Goal: Task Accomplishment & Management: Use online tool/utility

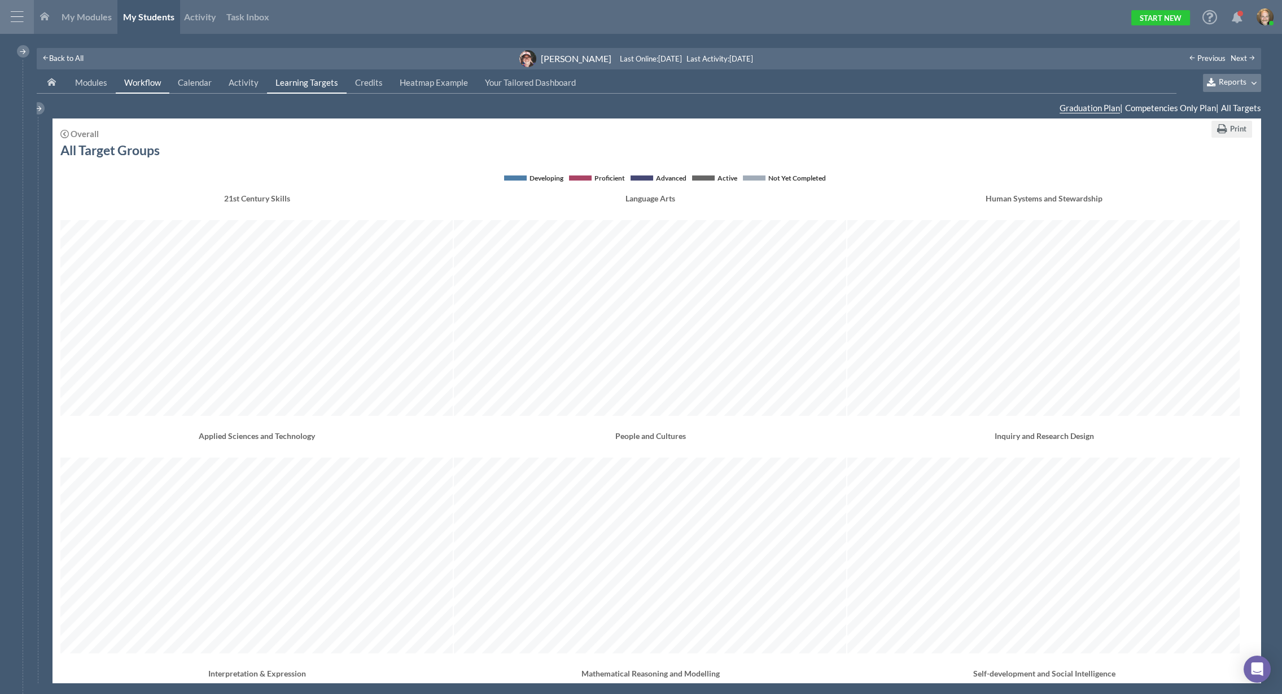
click at [144, 80] on span "Workflow" at bounding box center [142, 82] width 37 height 10
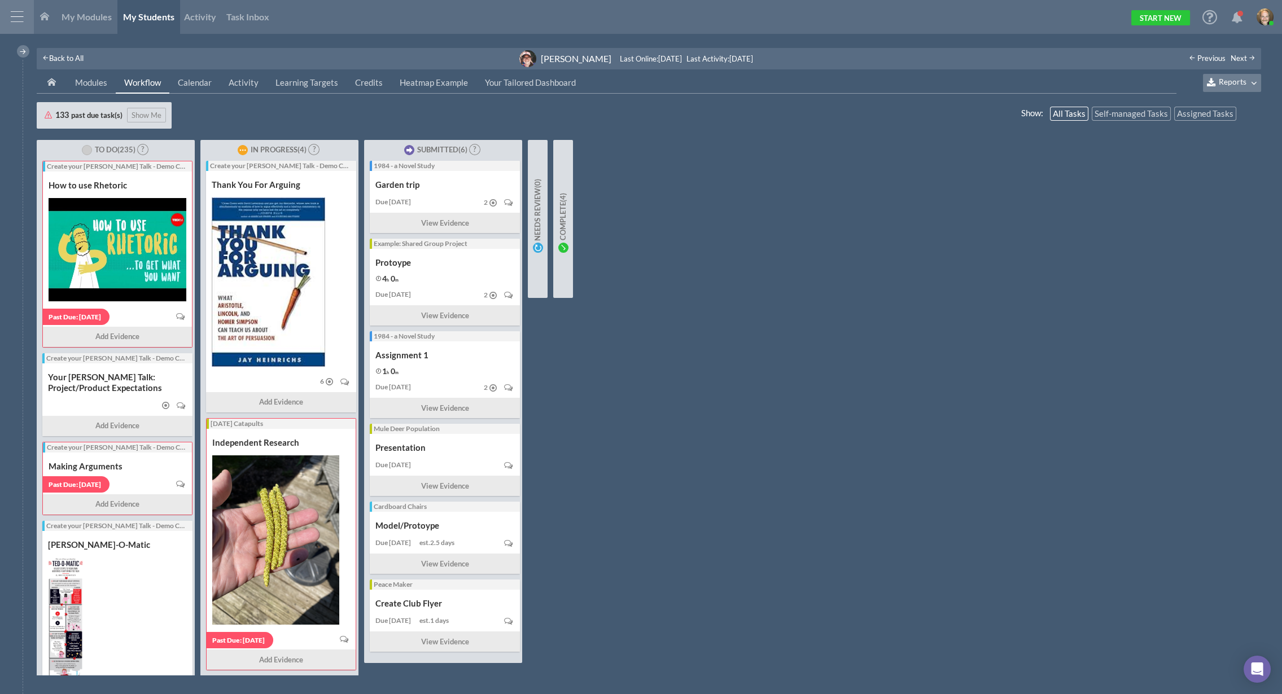
click at [149, 82] on span "Workflow" at bounding box center [142, 82] width 37 height 10
click at [107, 166] on div "Create your [PERSON_NAME] Talk - Demo Crew" at bounding box center [116, 166] width 138 height 10
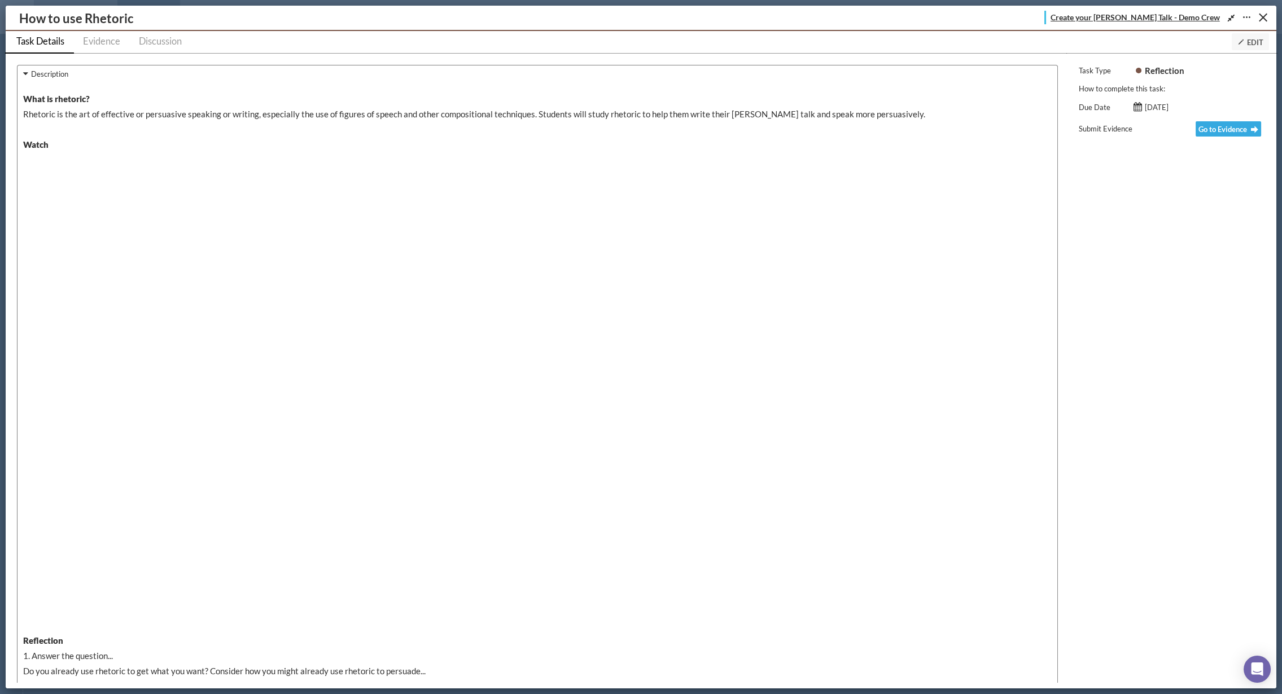
click at [816, 20] on span "Create your [PERSON_NAME] Talk - Demo Crew" at bounding box center [1134, 17] width 169 height 12
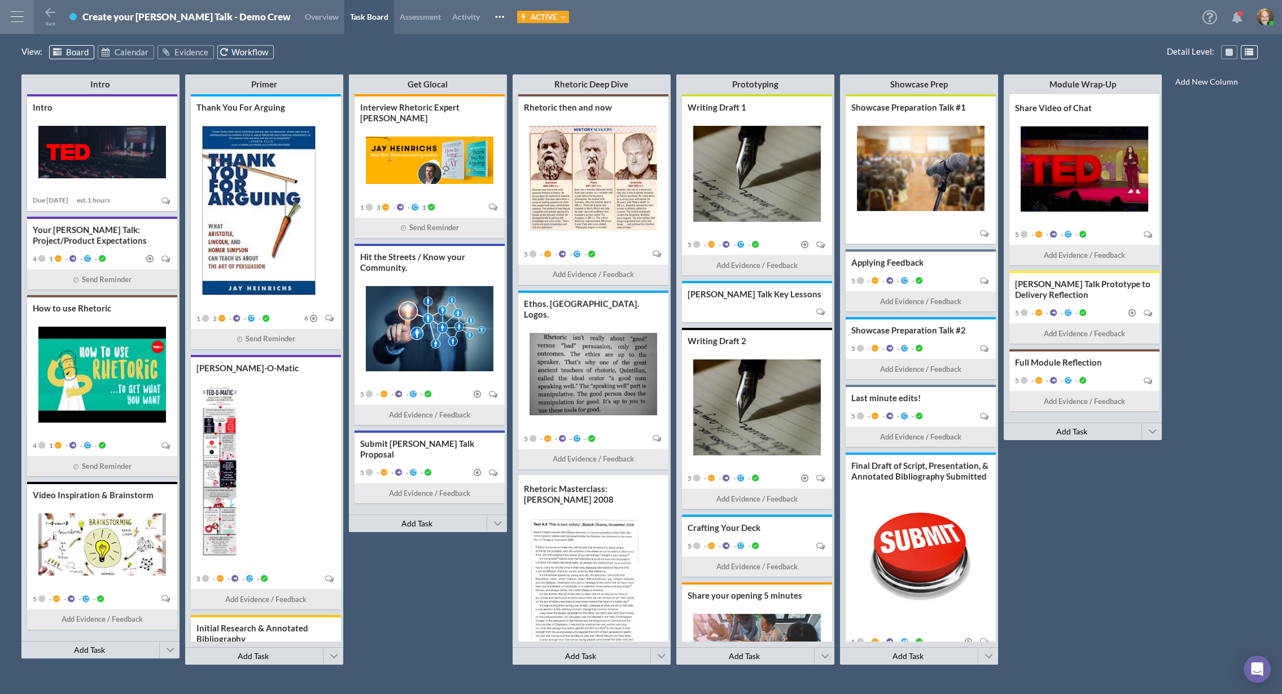
click at [232, 51] on span "Workflow" at bounding box center [249, 52] width 37 height 10
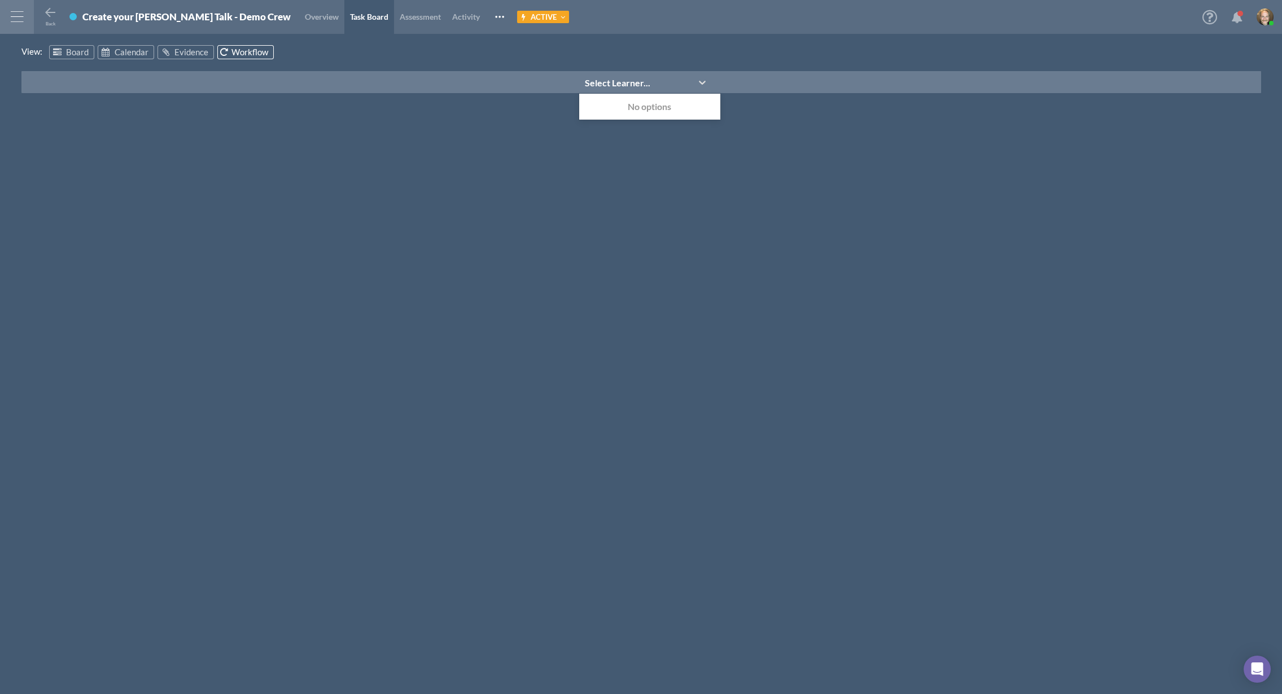
click at [648, 85] on div "Select Learner..." at bounding box center [633, 82] width 109 height 17
click at [644, 81] on div "Select Learner..." at bounding box center [617, 83] width 65 height 12
click at [646, 85] on div "Select Learner..." at bounding box center [617, 83] width 65 height 12
click at [639, 112] on div "No options" at bounding box center [649, 106] width 141 height 21
click at [60, 52] on icon at bounding box center [57, 52] width 11 height 8
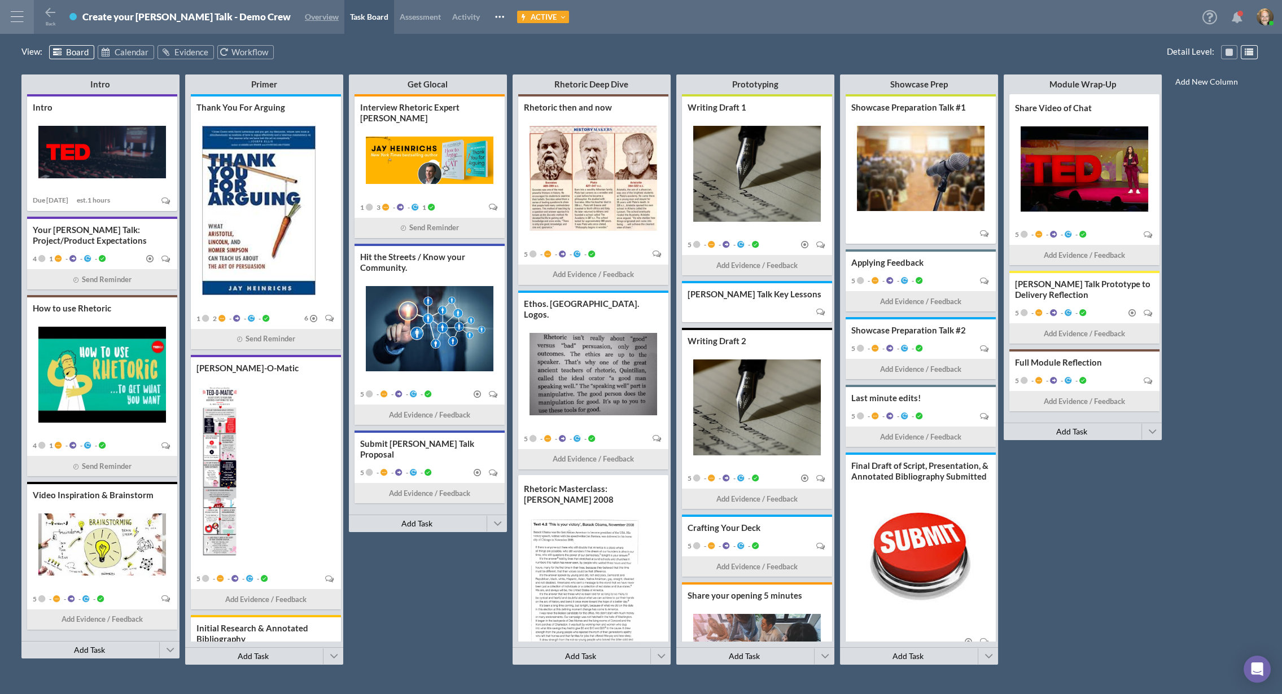
click at [305, 20] on span "Overview" at bounding box center [322, 17] width 34 height 10
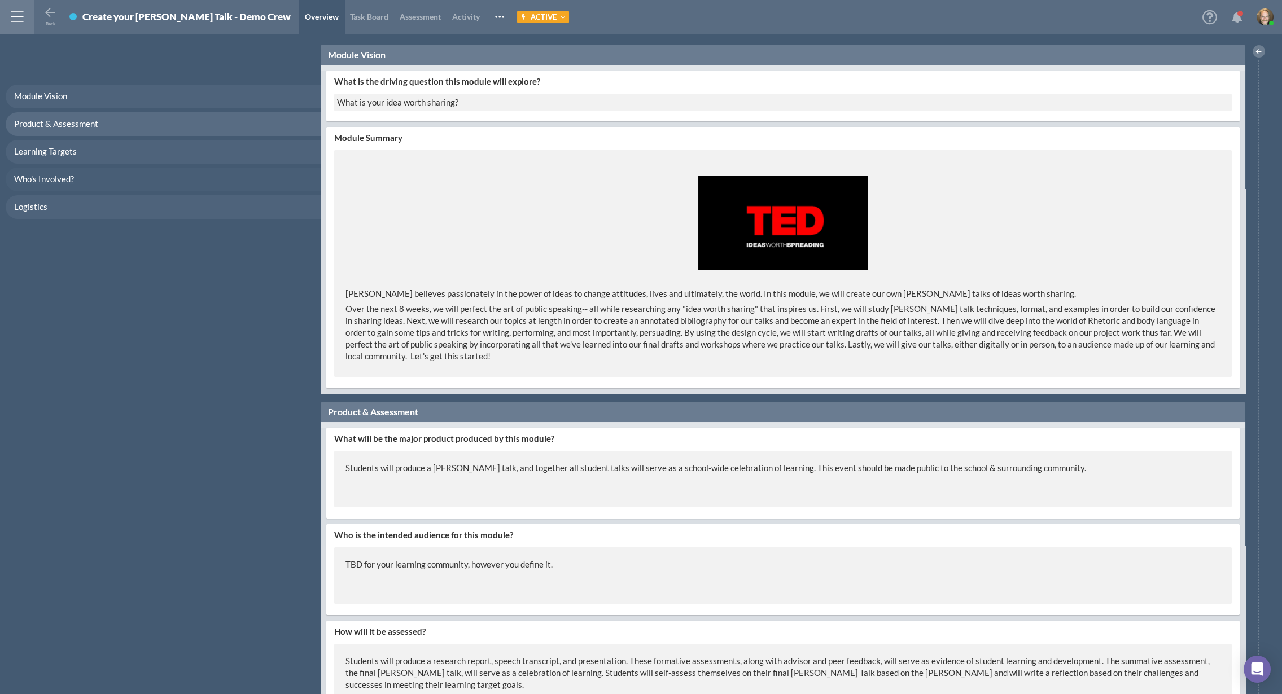
click at [53, 183] on span "Who's Involved?" at bounding box center [44, 179] width 60 height 10
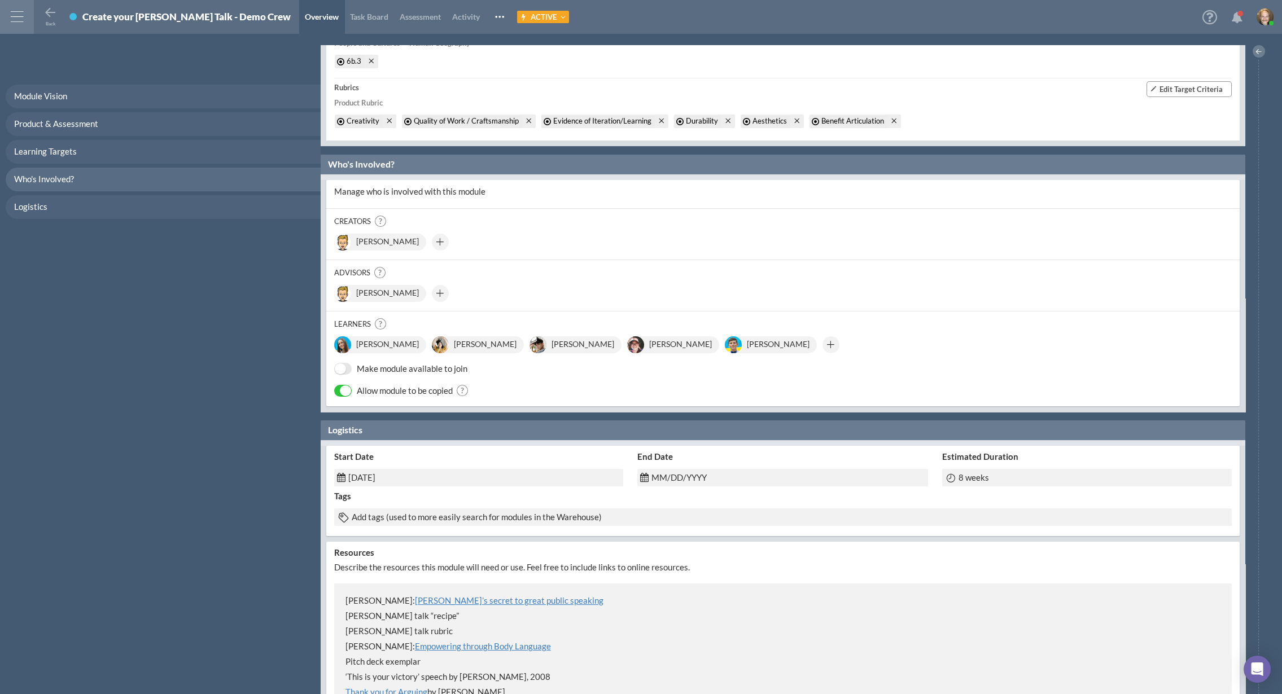
scroll to position [1002, 0]
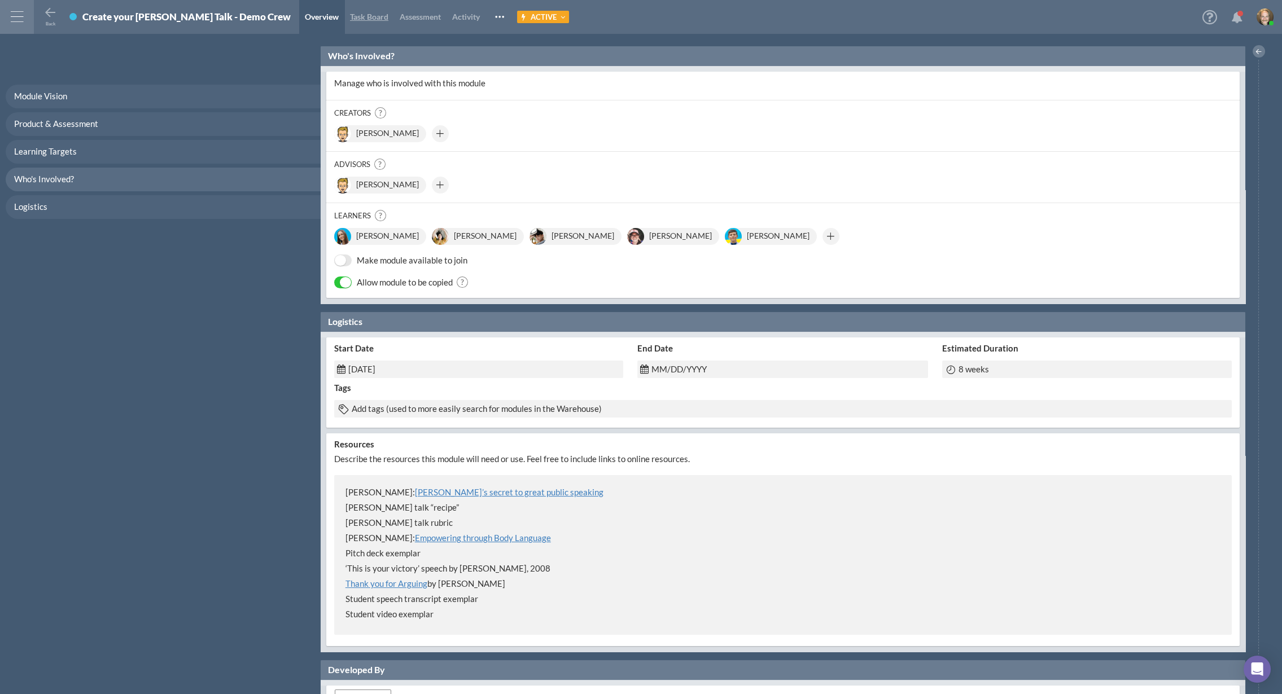
click at [350, 14] on span "Task Board" at bounding box center [369, 17] width 38 height 10
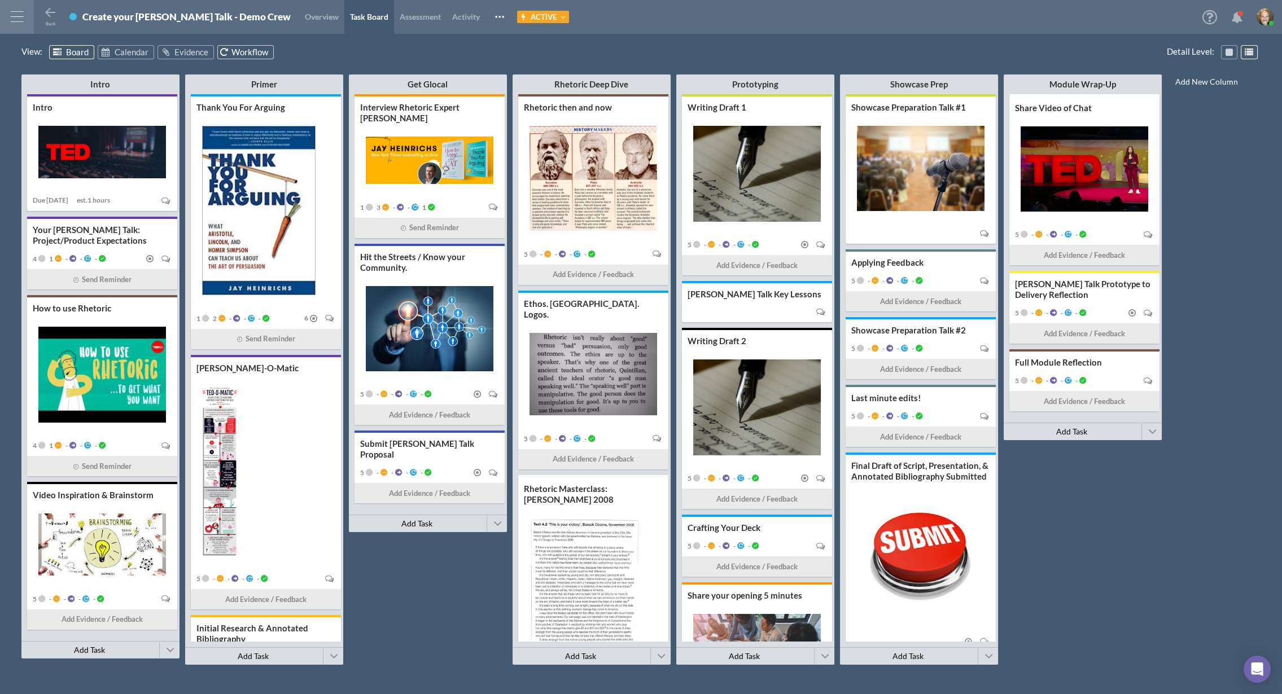
click at [238, 51] on span "Workflow" at bounding box center [249, 52] width 37 height 10
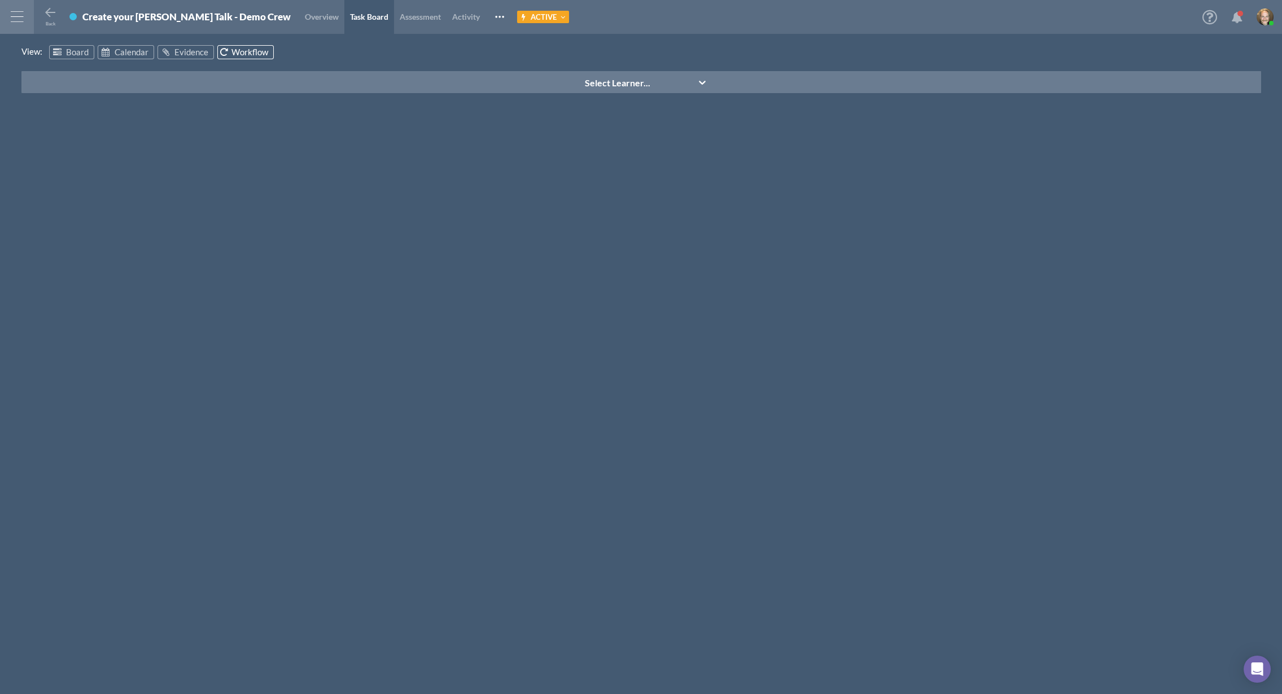
click at [589, 88] on div "Select Learner..." at bounding box center [617, 83] width 65 height 12
click at [606, 104] on div "No options" at bounding box center [649, 106] width 141 height 21
click at [305, 15] on span "Overview" at bounding box center [322, 17] width 34 height 10
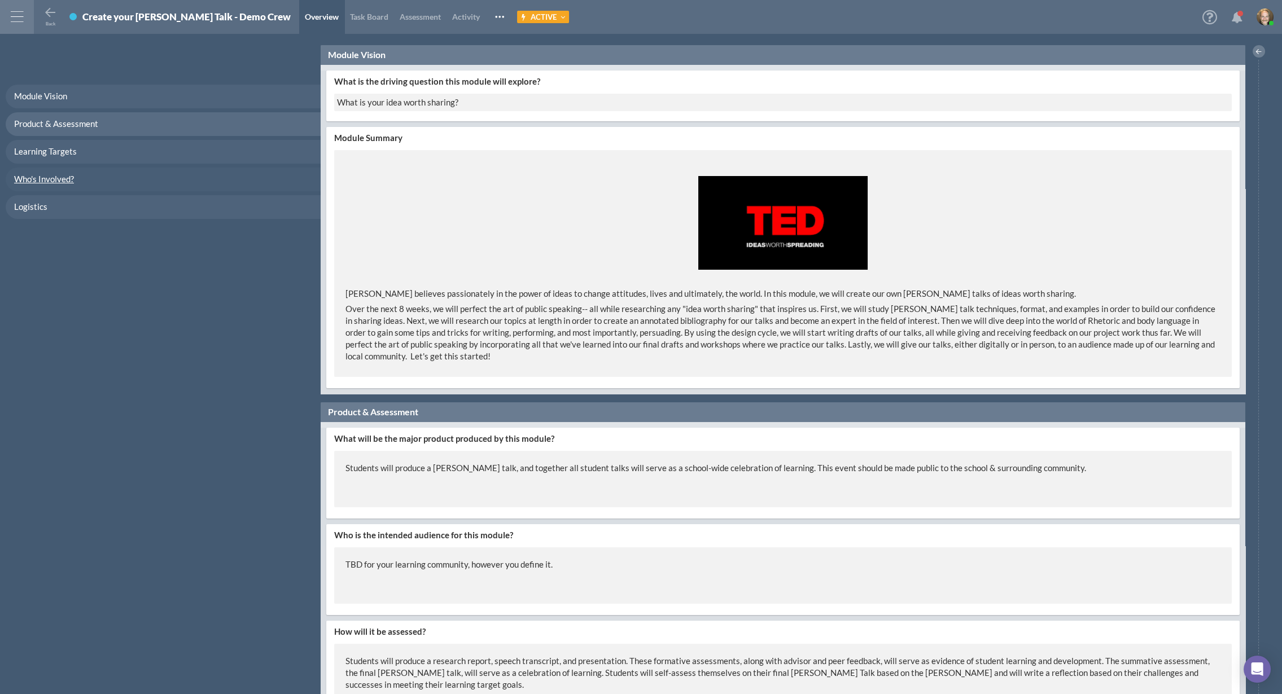
click at [63, 171] on link "Who's Involved?" at bounding box center [163, 180] width 315 height 24
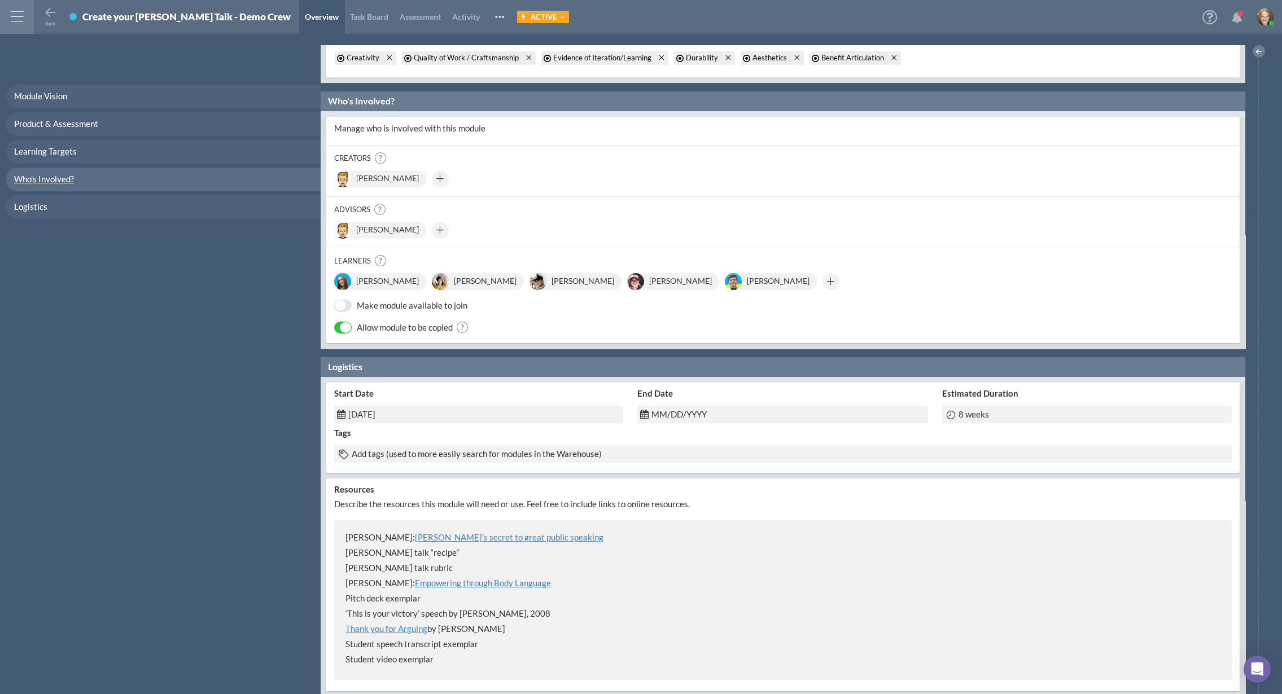
scroll to position [1002, 0]
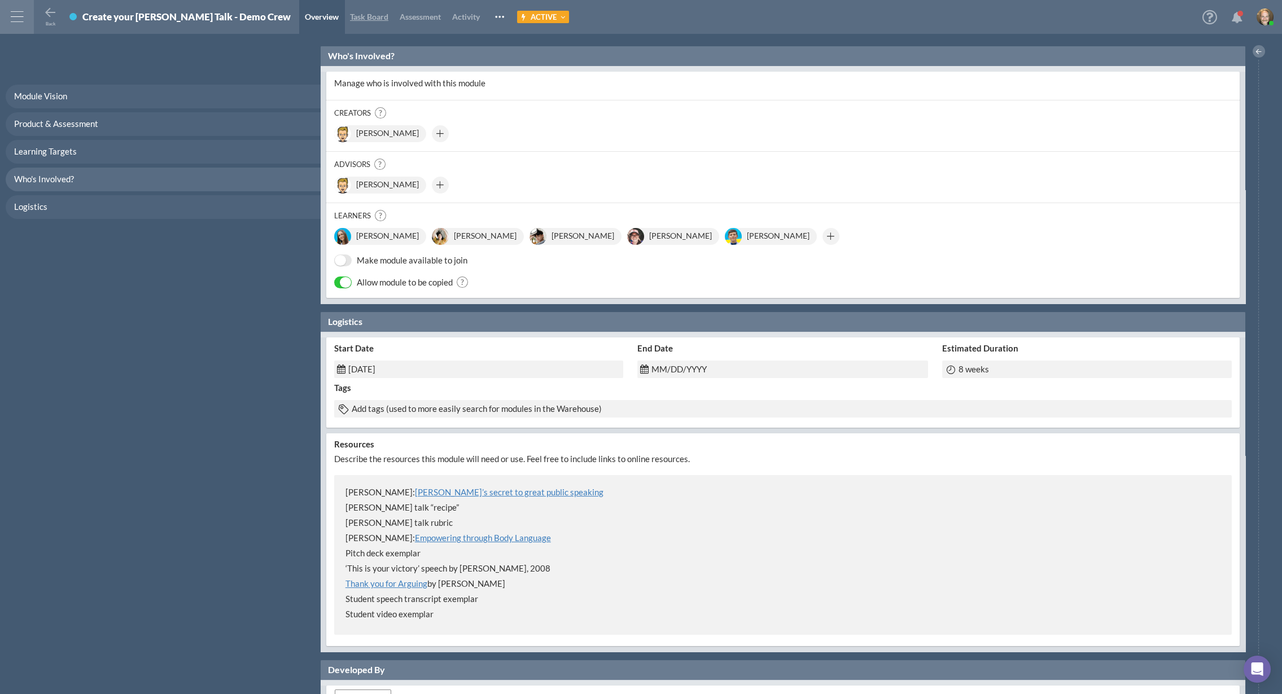
click at [350, 20] on span "Task Board" at bounding box center [369, 17] width 38 height 10
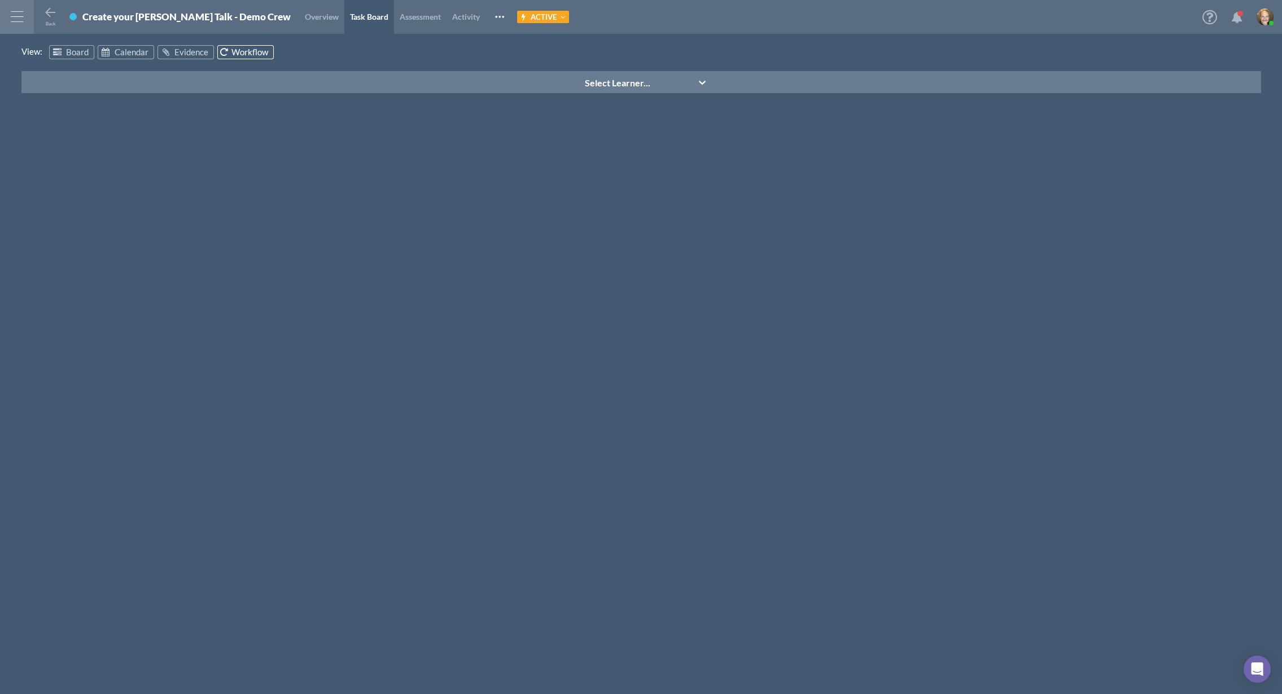
click at [240, 54] on span "Workflow" at bounding box center [249, 52] width 37 height 10
drag, startPoint x: 621, startPoint y: 96, endPoint x: 633, endPoint y: 84, distance: 16.8
click at [621, 95] on div "Select Learner..." at bounding box center [640, 395] width 1239 height 649
click at [633, 84] on div "Select Learner..." at bounding box center [617, 83] width 65 height 12
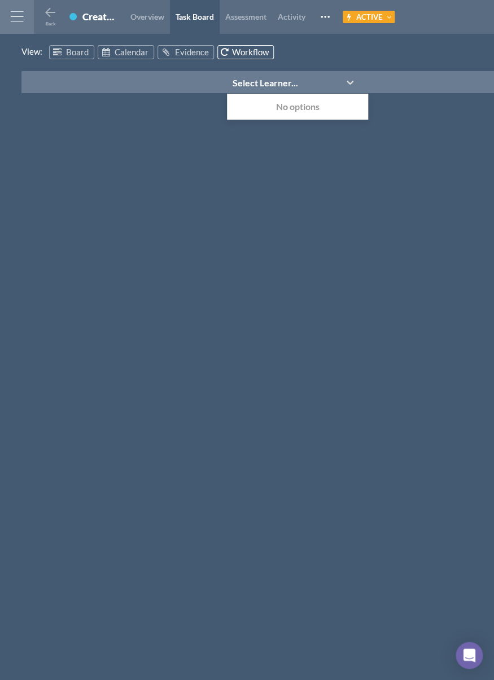
click at [302, 80] on div "Select Learner..." at bounding box center [281, 82] width 109 height 17
